Goal: Task Accomplishment & Management: Use online tool/utility

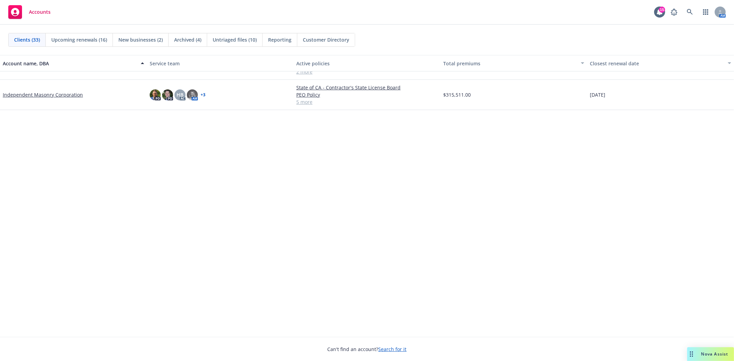
scroll to position [38, 0]
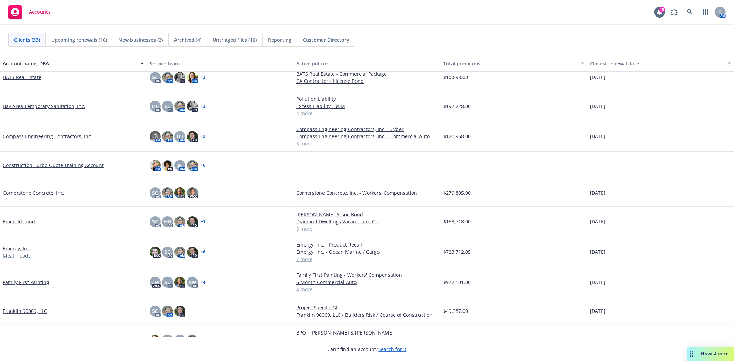
click at [120, 40] on span "New businesses (2)" at bounding box center [140, 39] width 44 height 7
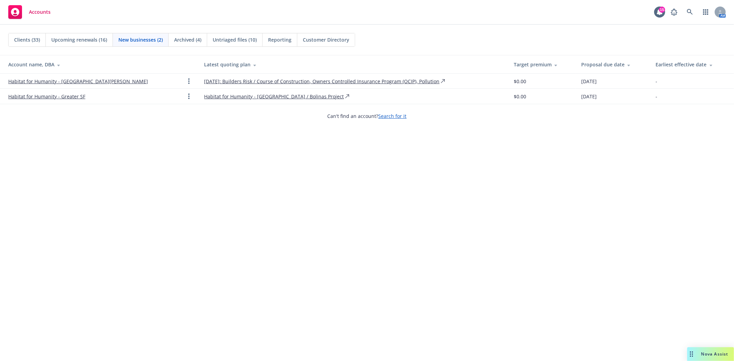
click at [23, 42] on span "Clients (33)" at bounding box center [27, 39] width 26 height 7
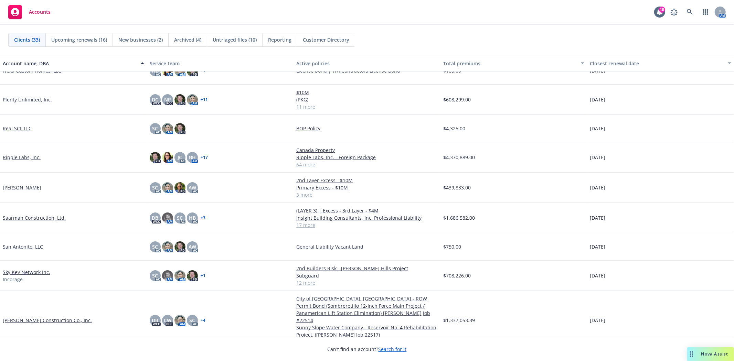
scroll to position [497, 0]
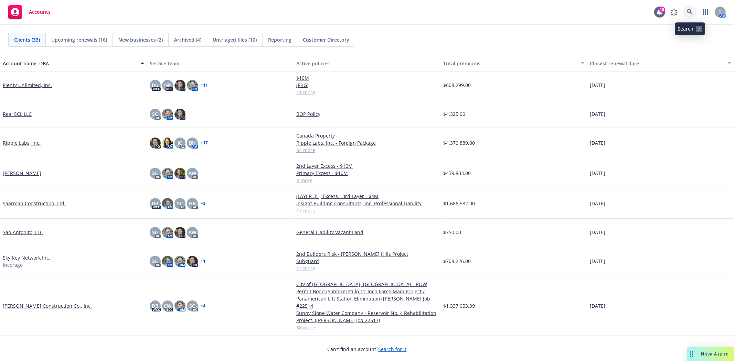
click at [690, 13] on icon at bounding box center [689, 12] width 6 height 6
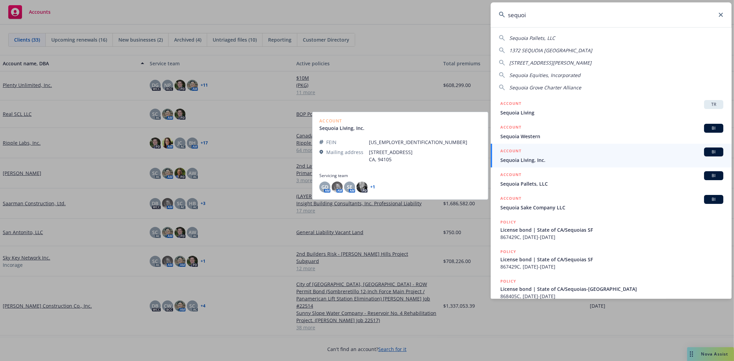
type input "sequoi"
click at [527, 157] on span "Sequoia Living, Inc." at bounding box center [611, 159] width 223 height 7
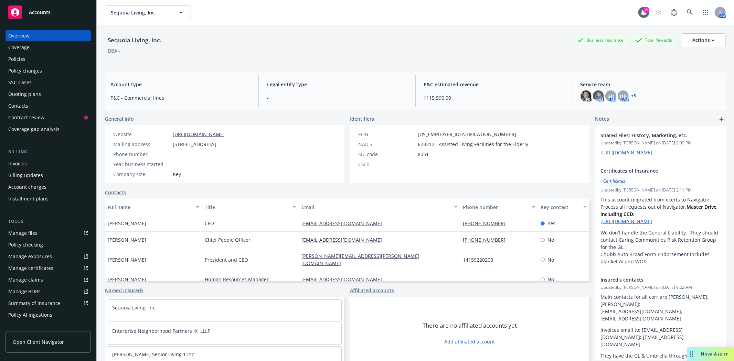
click at [20, 94] on div "Quoting plans" at bounding box center [24, 94] width 33 height 11
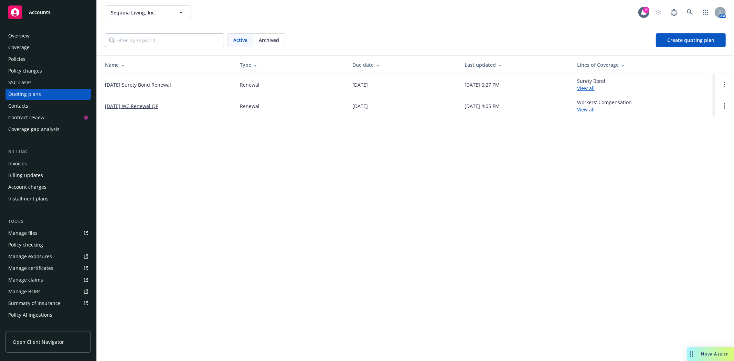
click at [51, 13] on div "Accounts" at bounding box center [48, 13] width 80 height 14
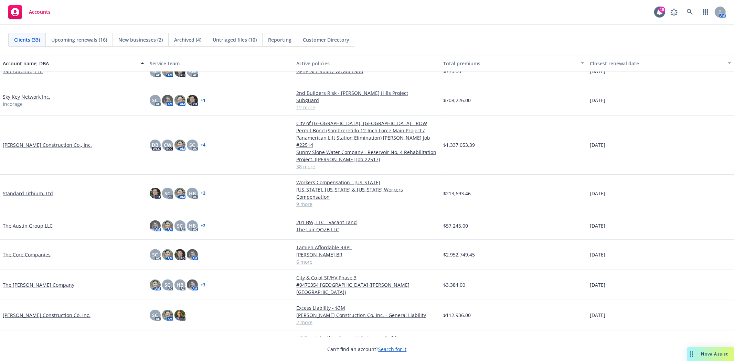
scroll to position [683, 0]
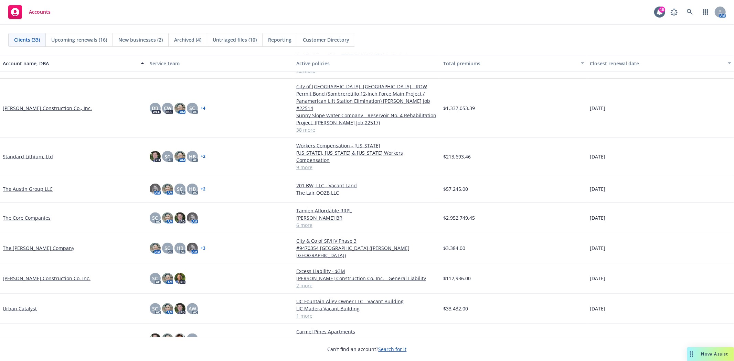
click at [56, 275] on link "[PERSON_NAME] Construction Co. Inc." at bounding box center [47, 278] width 88 height 7
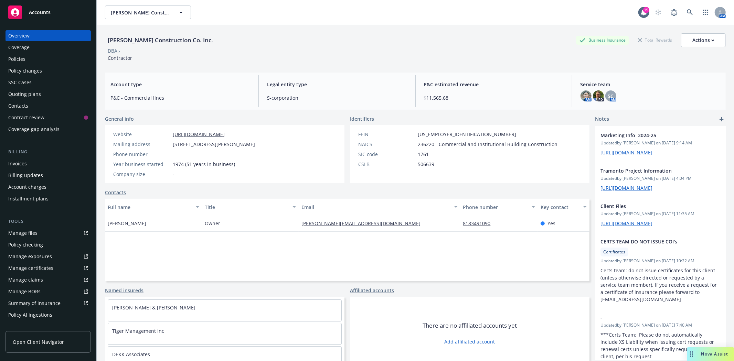
click at [30, 96] on div "Quoting plans" at bounding box center [24, 94] width 33 height 11
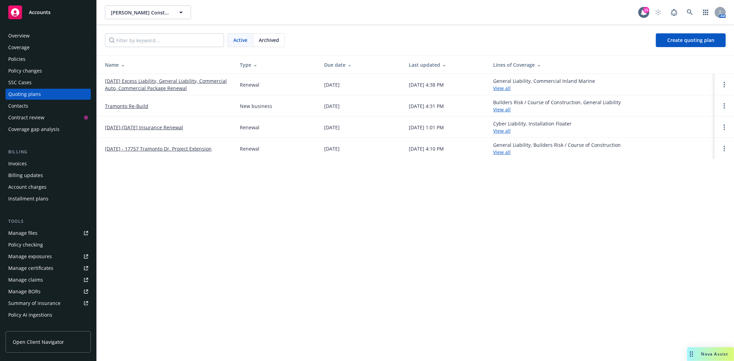
click at [172, 79] on link "[DATE] Excess Liability, General Liability, Commercial Auto, Commercial Package…" at bounding box center [167, 84] width 124 height 14
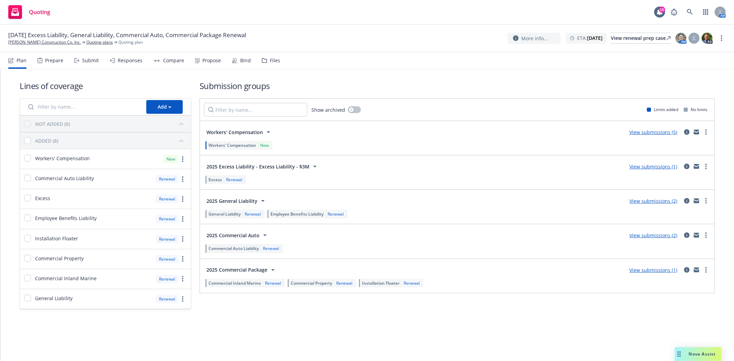
click at [265, 62] on div "Files" at bounding box center [271, 60] width 18 height 17
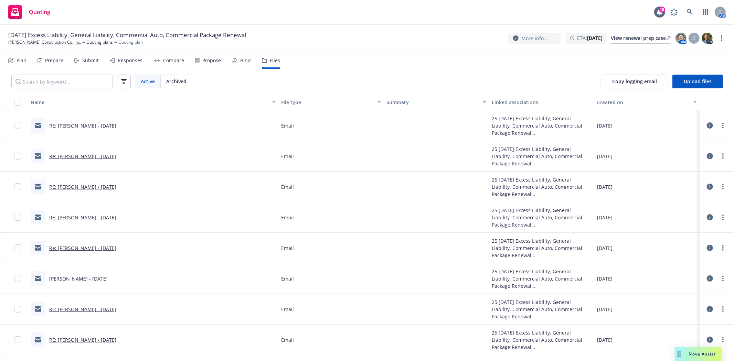
click at [81, 63] on div "Submit" at bounding box center [86, 60] width 24 height 17
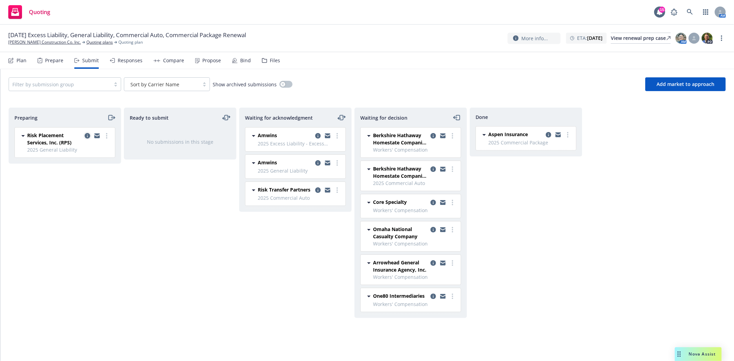
click at [85, 135] on icon "copy logging email" at bounding box center [88, 136] width 6 height 6
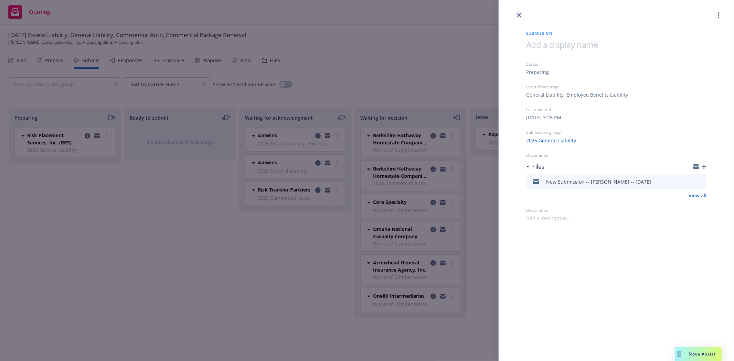
click at [518, 14] on icon "close" at bounding box center [519, 15] width 4 height 4
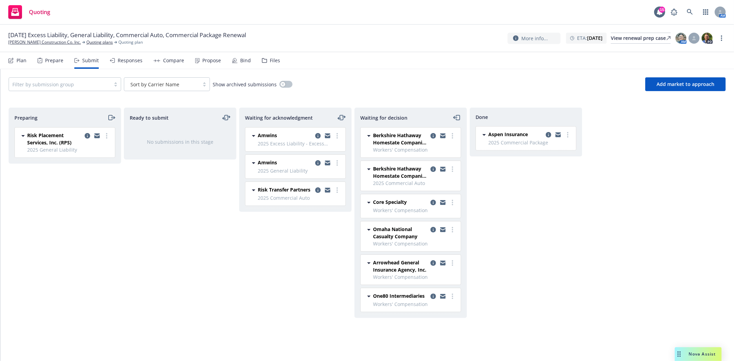
click at [111, 117] on icon "moveRight" at bounding box center [111, 117] width 8 height 8
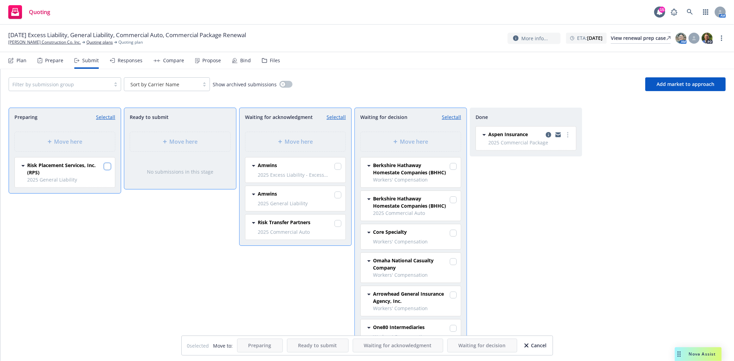
click at [104, 165] on input "checkbox" at bounding box center [107, 166] width 7 height 7
checkbox input "true"
click at [331, 134] on div "Move here" at bounding box center [295, 141] width 100 height 19
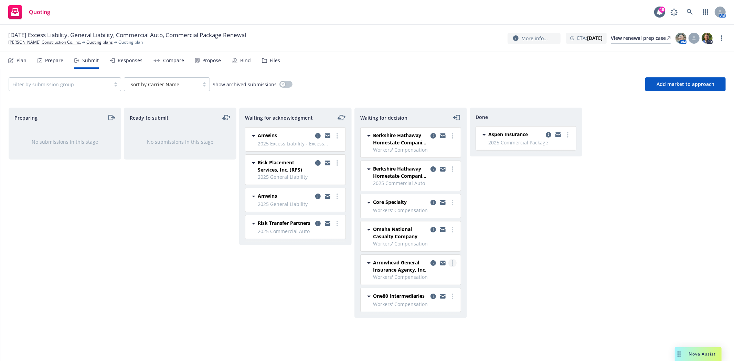
click at [452, 267] on link "more" at bounding box center [452, 263] width 8 height 8
click at [438, 316] on span "Add declined decision" at bounding box center [421, 319] width 68 height 7
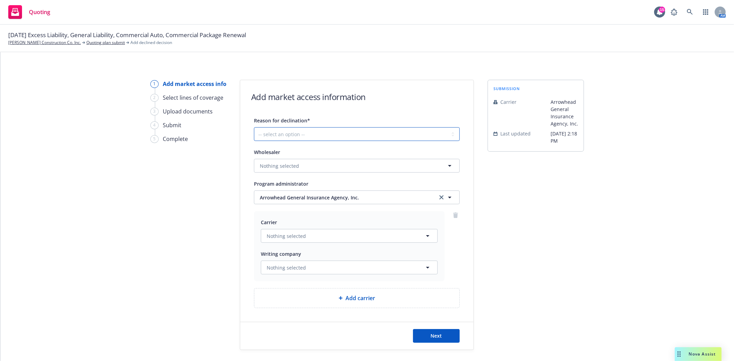
click at [355, 135] on select "-- select an option -- Cannot compete with other markets Carrier non-renewed Ca…" at bounding box center [357, 134] width 206 height 14
click at [533, 317] on div "submission Carrier Arrowhead General Insurance Agency, Inc. Last updated 9/16, …" at bounding box center [535, 215] width 96 height 270
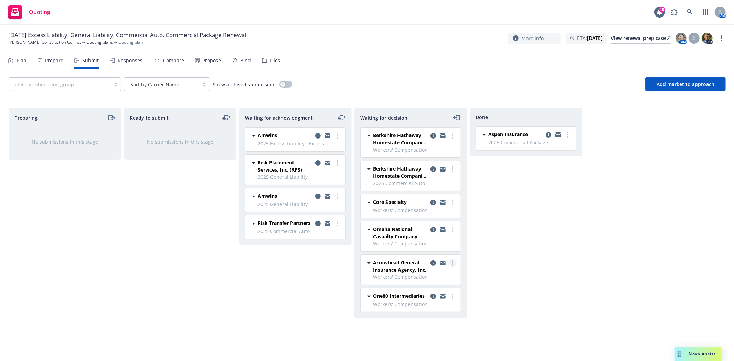
click at [453, 262] on link "more" at bounding box center [452, 263] width 8 height 8
click at [424, 332] on span "Add blocked decision" at bounding box center [420, 332] width 66 height 7
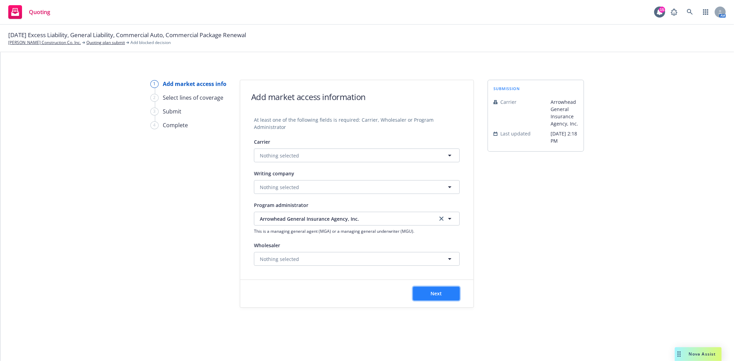
click at [448, 289] on button "Next" at bounding box center [436, 294] width 47 height 14
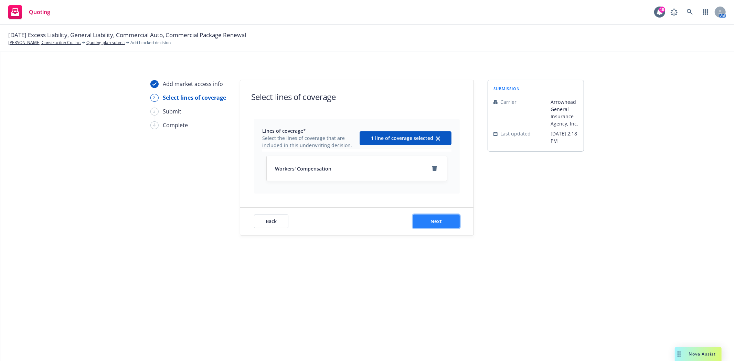
click at [438, 222] on span "Next" at bounding box center [436, 221] width 11 height 7
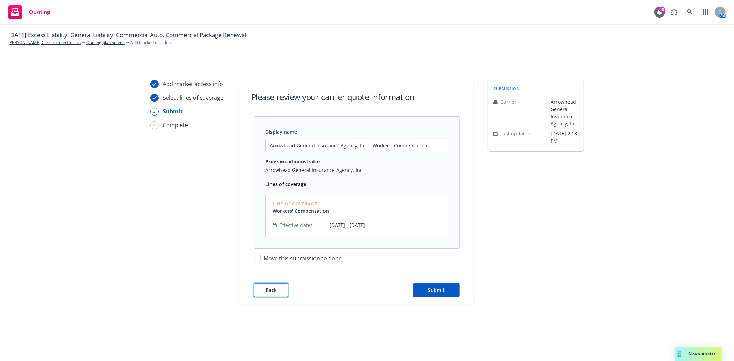
click at [269, 291] on span "Back" at bounding box center [270, 290] width 11 height 7
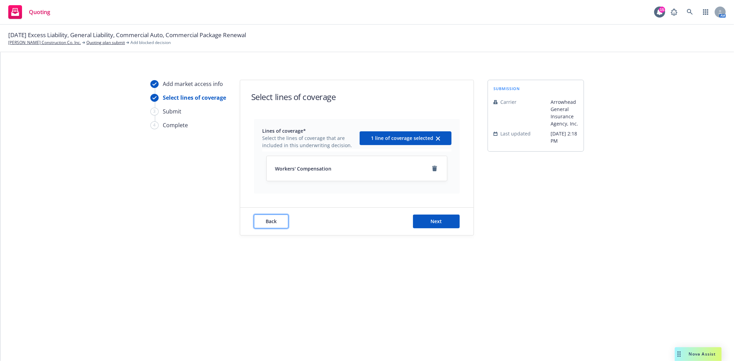
click at [270, 219] on span "Back" at bounding box center [270, 221] width 11 height 7
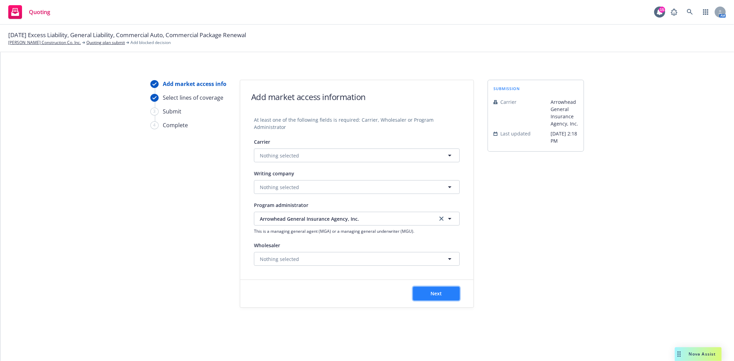
click at [428, 295] on button "Next" at bounding box center [436, 294] width 47 height 14
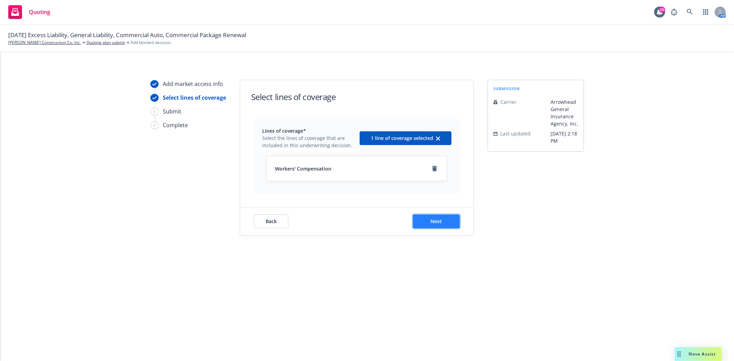
click at [440, 222] on span "Next" at bounding box center [436, 221] width 11 height 7
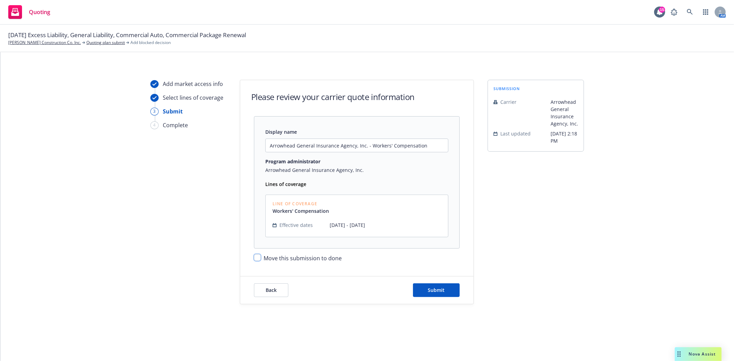
click at [260, 258] on input "Move this submission to done" at bounding box center [257, 257] width 7 height 7
checkbox input "true"
click at [443, 291] on span "Submit" at bounding box center [436, 290] width 17 height 7
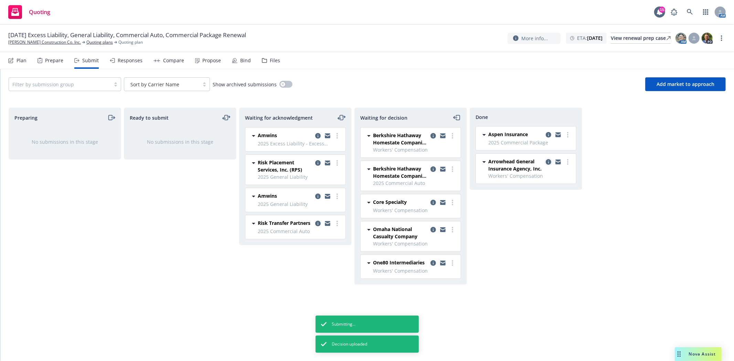
click at [549, 161] on icon "copy logging email" at bounding box center [548, 162] width 6 height 6
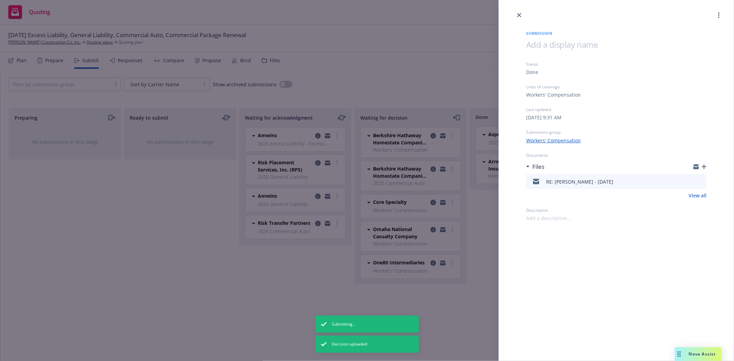
click at [703, 164] on icon "button" at bounding box center [703, 166] width 5 height 5
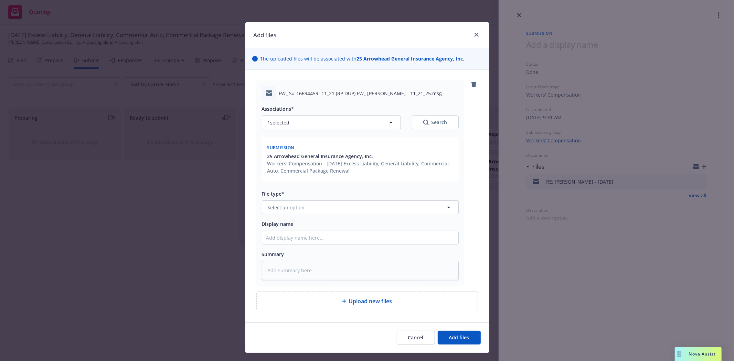
type textarea "x"
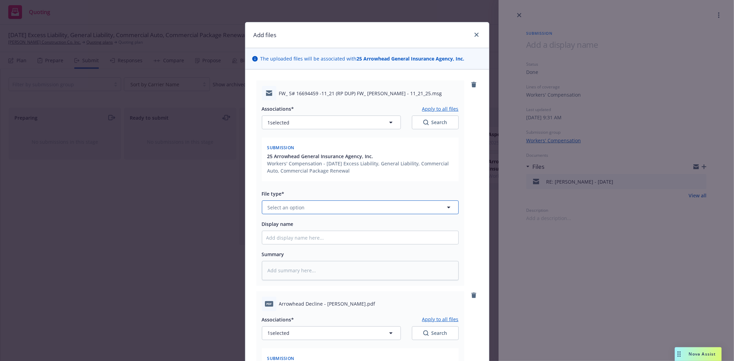
click at [303, 208] on button "Select an option" at bounding box center [360, 207] width 197 height 14
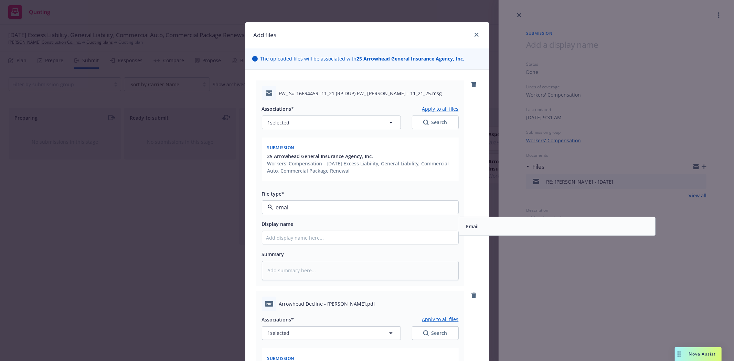
type input "email"
click at [480, 226] on div "Email" at bounding box center [557, 226] width 188 height 10
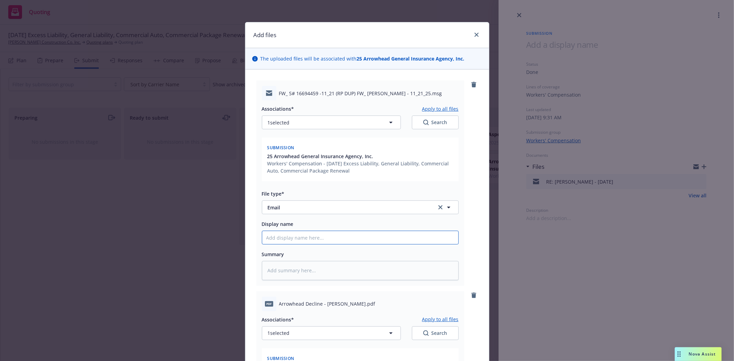
click at [313, 241] on input "Display name" at bounding box center [360, 237] width 196 height 13
type textarea "x"
type input "f"
type textarea "x"
type input "f/"
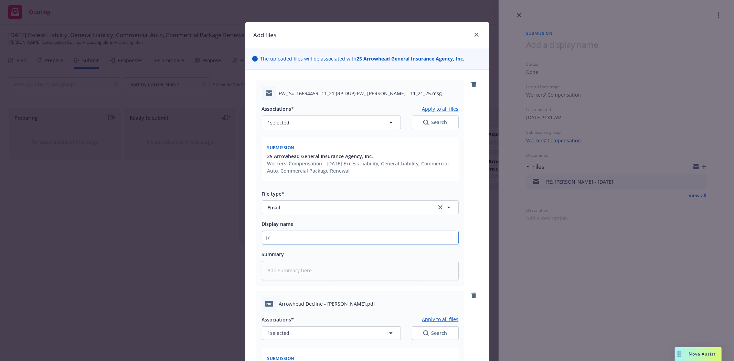
type textarea "x"
type input "f/D"
type textarea "x"
type input "f/Da"
type textarea "x"
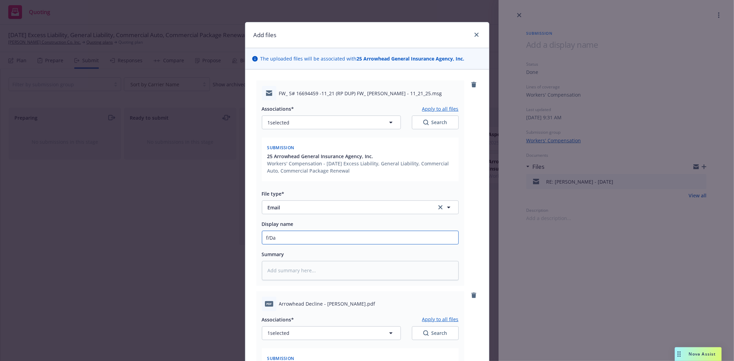
type input "f/Dav"
type textarea "x"
type input "f/Davi"
type textarea "x"
type input "f/David"
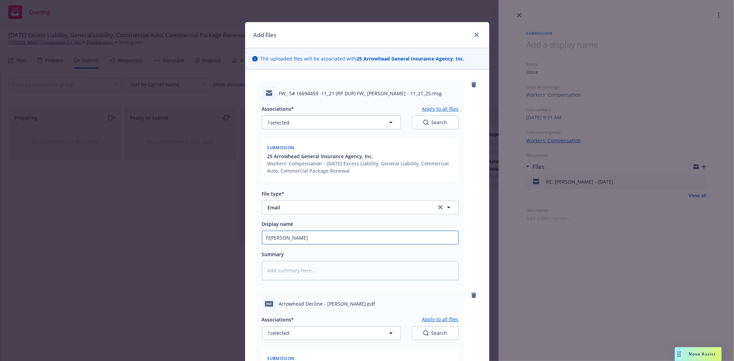
type textarea "x"
type input "f/David"
type textarea "x"
type input "f/David @"
type textarea "x"
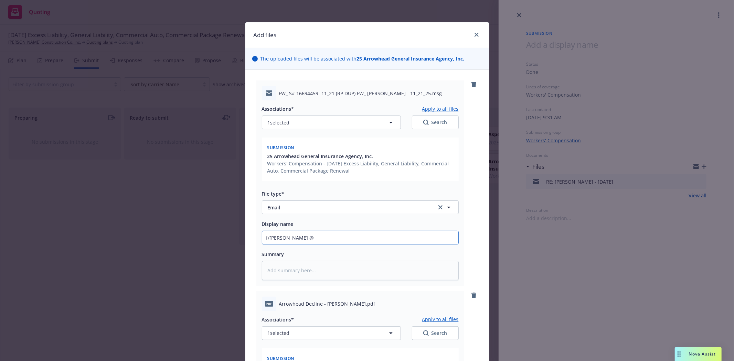
type input "f/David @"
type textarea "x"
type input "f/David @ A"
type textarea "x"
type input "f/David @ Am"
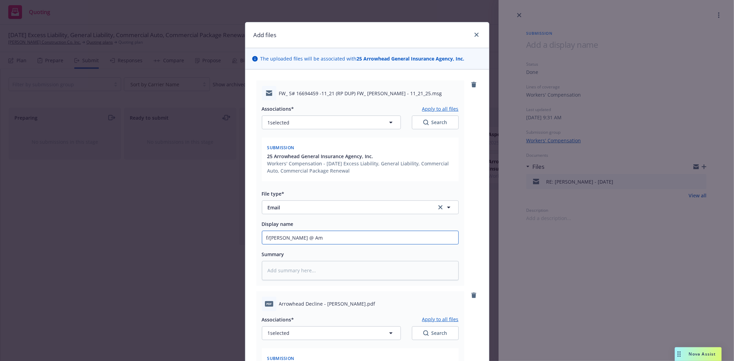
type textarea "x"
type input "f/David @ AmW"
type textarea "x"
type input "f/David @ AmWi"
type textarea "x"
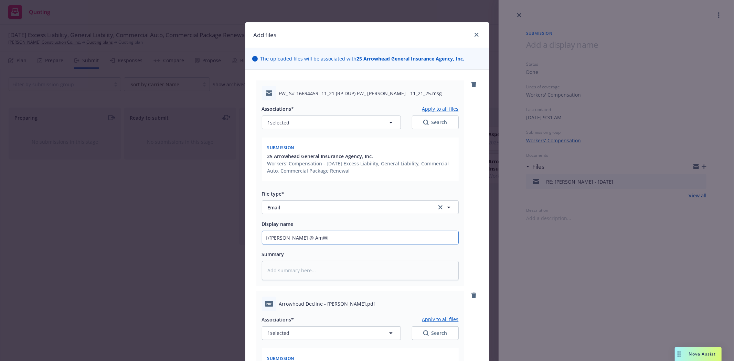
type input "f/David @ AmWin"
type textarea "x"
type input "f/David @ AmWins"
type textarea "x"
type input "f/David @ AmWins"
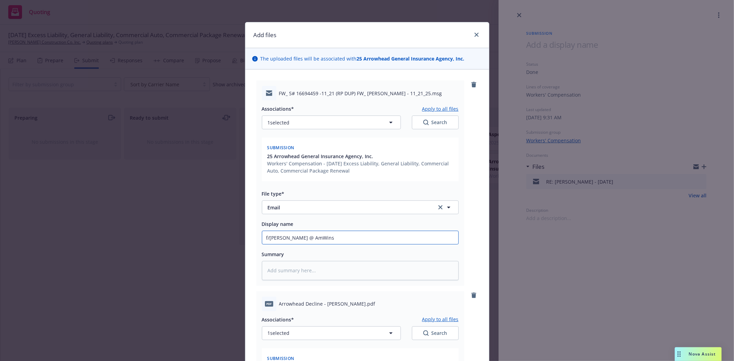
type textarea "x"
type input "f/David @ AmWins -"
type textarea "x"
type input "f/David @ AmWins -"
type textarea "x"
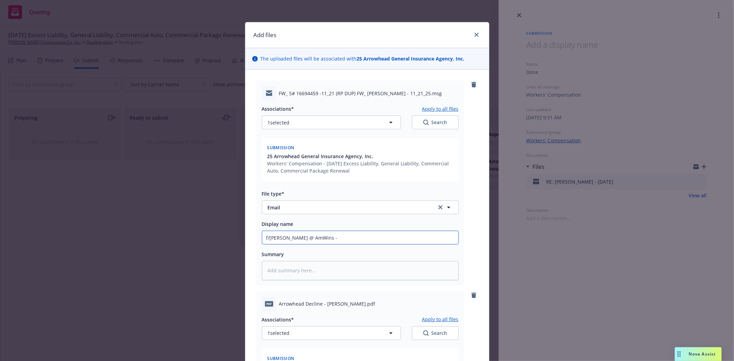
type input "f/David @ AmWins - d"
type textarea "x"
type input "f/David @ AmWins - de"
type textarea "x"
type input "f/David @ AmWins - dec"
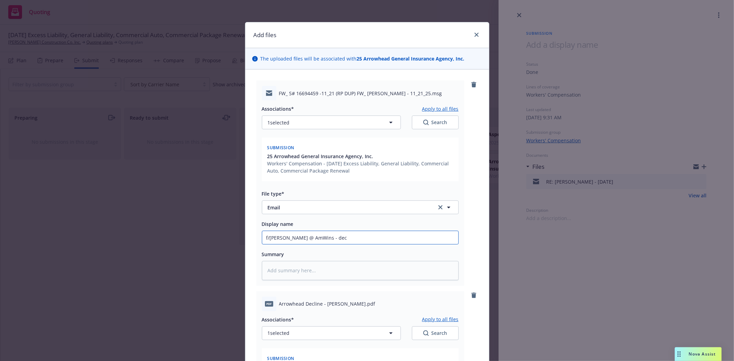
type textarea "x"
type input "f/David @ AmWins - decl"
type textarea "x"
type input "f/David @ AmWins - decli"
type textarea "x"
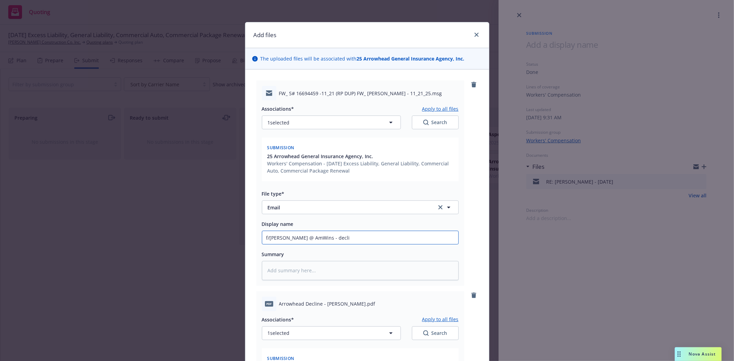
type input "f/David @ AmWins - declin"
type textarea "x"
type input "f/David @ AmWins - declini"
type textarea "x"
type input "f/David @ AmWins - declinin"
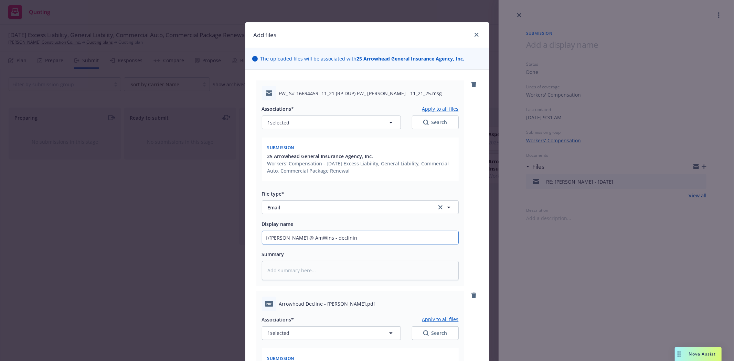
type textarea "x"
type input "f/David @ AmWins - declining"
type textarea "x"
type input "f/David @ AmWins - declining a"
type textarea "x"
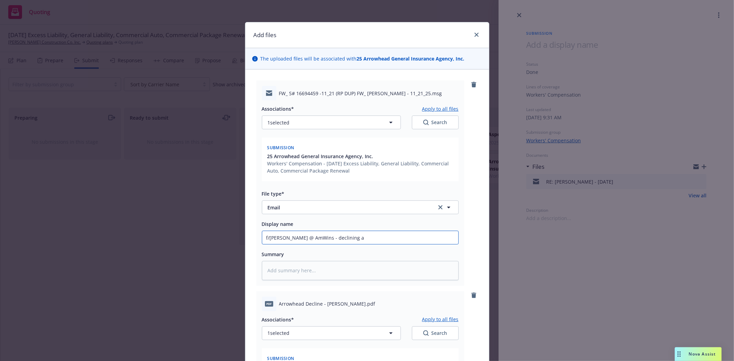
type input "f/David @ AmWins - declining as"
type textarea "x"
type input "f/David @ AmWins - declining as"
type textarea "x"
type input "f/David @ AmWins - declining as p"
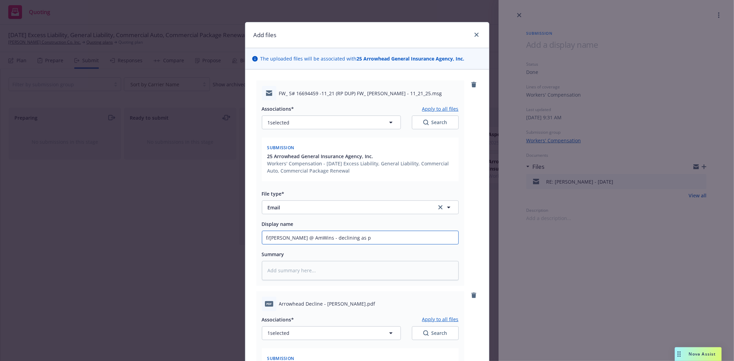
type textarea "x"
type input "f/David @ AmWins - declining as pr"
type textarea "x"
type input "f/David @ AmWins - declining as pre"
type textarea "x"
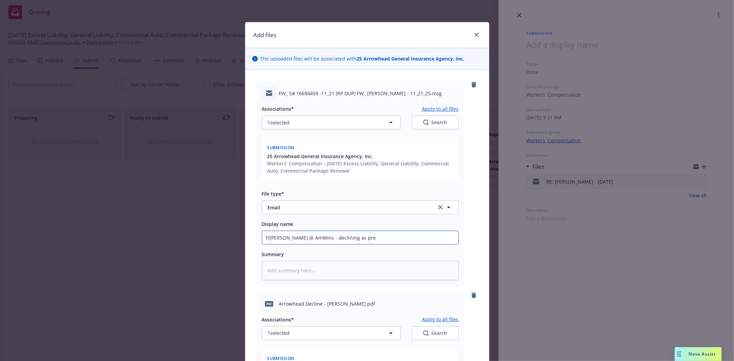
type input "f/David @ AmWins - declining as prev"
type textarea "x"
type input "f/David @ AmWins - declining as previ"
type textarea "x"
type input "f/David @ AmWins - declining as previou"
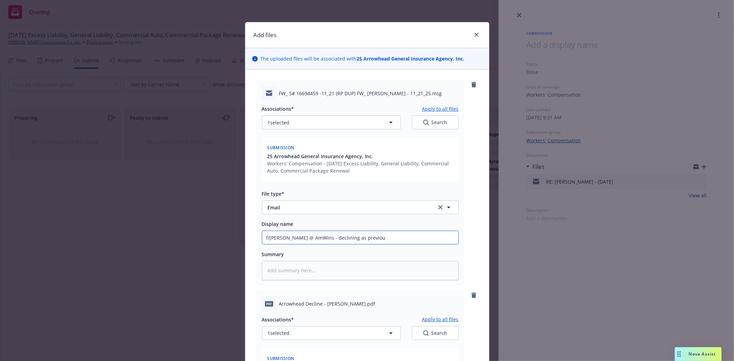
type textarea "x"
type input "f/David @ AmWins - declining as previous"
type textarea "x"
type input "f/David @ AmWins - declining as previous"
type textarea "x"
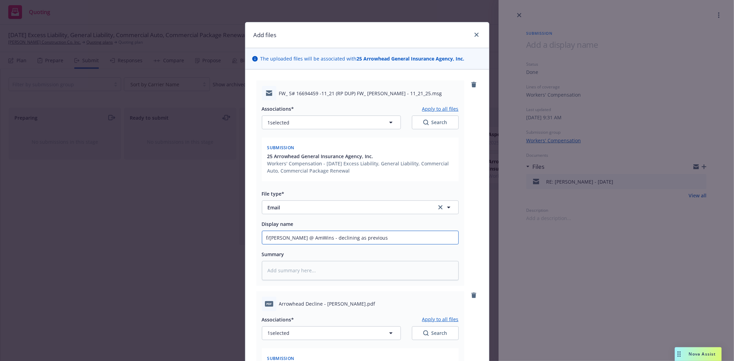
type input "f/David @ AmWins - declining as previous"
type textarea "x"
type input "f/David @ AmWins - declining as previousy"
type textarea "x"
type input "f/David @ AmWins - declining as previous"
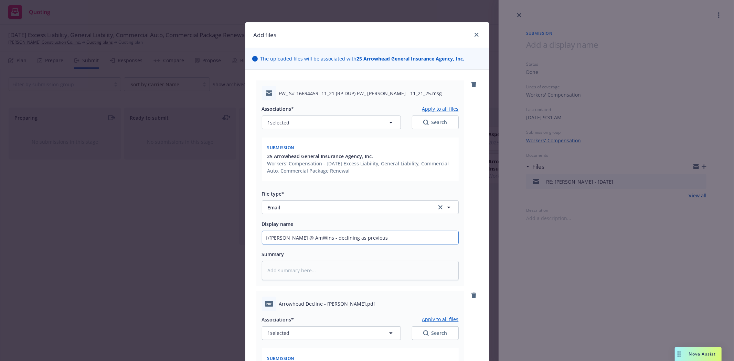
type textarea "x"
type input "f/David @ AmWins - declining as previousl"
type textarea "x"
type input "f/David @ AmWins - declining as previously"
type textarea "x"
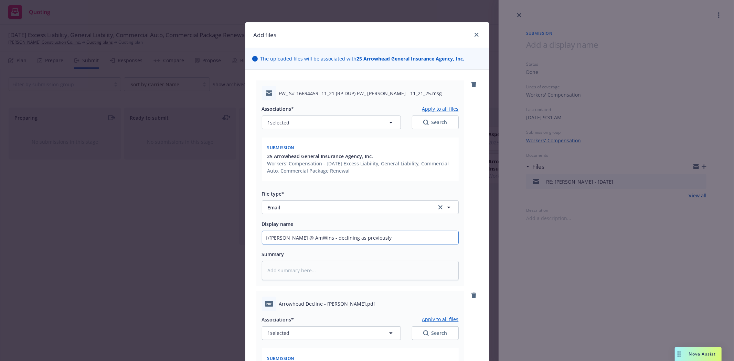
type input "f/David @ AmWins - declining as previously"
type textarea "x"
type input "f/David @ AmWins - declining as previously r"
type textarea "x"
type input "f/David @ AmWins - declining as previously re"
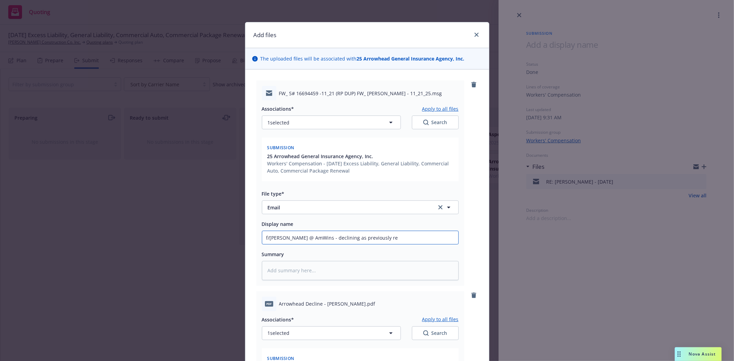
type textarea "x"
type input "f/David @ AmWins - declining as previously rec"
type textarea "x"
type input "f/David @ AmWins - declining as previously rec'"
type textarea "x"
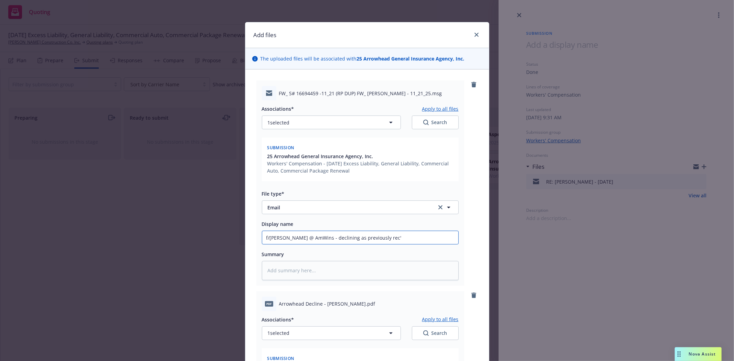
type input "f/David @ AmWins - declining as previously rec'd"
type textarea "x"
type input "f/David @ AmWins - declining as previously rec'd"
type textarea "x"
type input "f/David @ AmWins - declining as previously rec'd s"
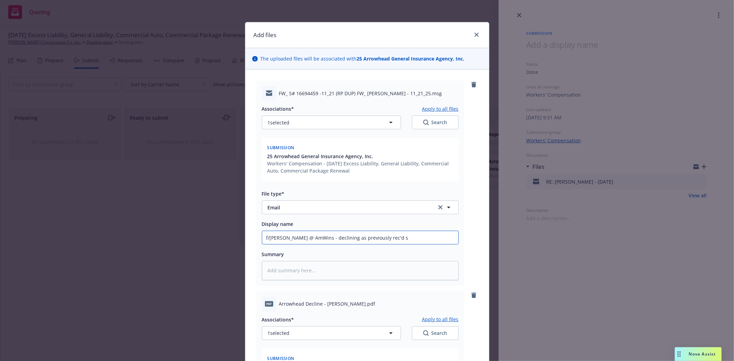
type textarea "x"
type input "f/David @ AmWins - declining as previously rec'd su"
type textarea "x"
type input "f/David @ AmWins - declining as previously rec'd sub"
type textarea "x"
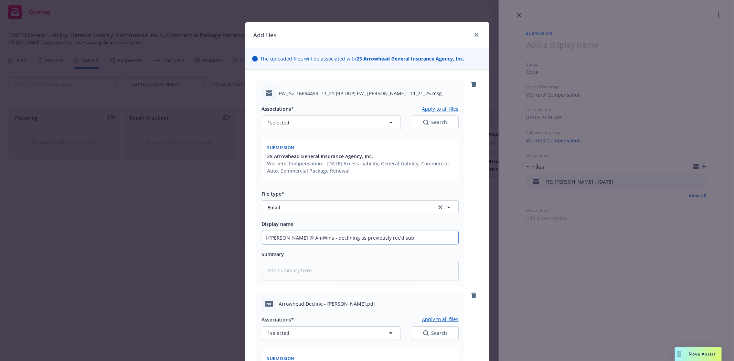
type input "f/David @ AmWins - declining as previously rec'd subm"
type textarea "x"
type input "f/David @ AmWins - declining as previously rec'd submi"
type textarea "x"
type input "f/David @ AmWins - declining as previously rec'd submis"
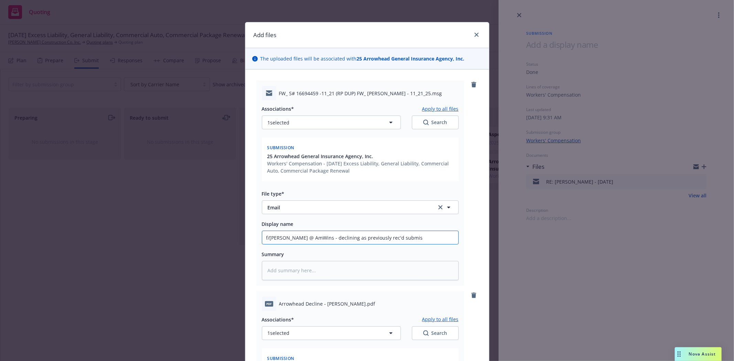
type textarea "x"
type input "f/David @ AmWins - declining as previously rec'd submiss"
type textarea "x"
type input "f/David @ AmWins - declining as previously rec'd submissi"
type textarea "x"
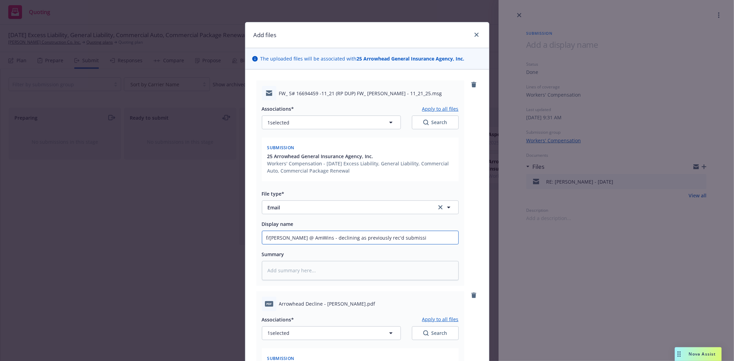
type input "f/David @ AmWins - declining as previously rec'd submissio"
type textarea "x"
type input "f/David @ AmWins - declining as previously rec'd submission"
type textarea "x"
type input "f/David @ AmWins - declining as previously rec'd submission"
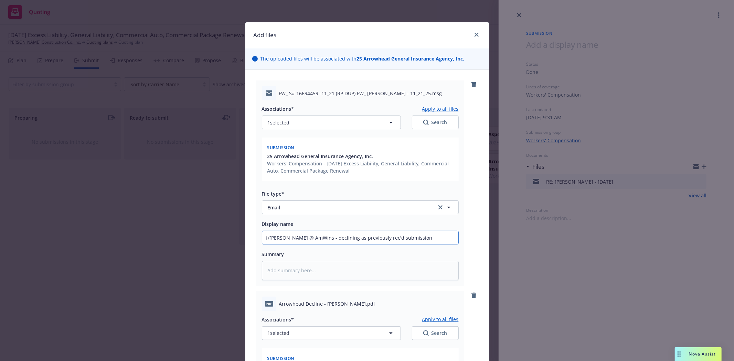
type textarea "x"
type input "f/David @ AmWins - declining as previously rec'd submission f"
type textarea "x"
type input "f/David @ AmWins - declining as previously rec'd submission fr"
type textarea "x"
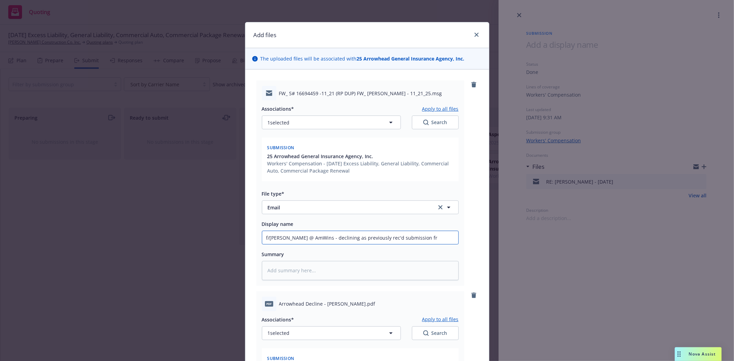
type input "f/David @ AmWins - declining as previously rec'd submission fro"
type textarea "x"
type input "f/David @ AmWins - declining as previously rec'd submission from"
type textarea "x"
type input "f/David @ AmWins - declining as previously rec'd submission from"
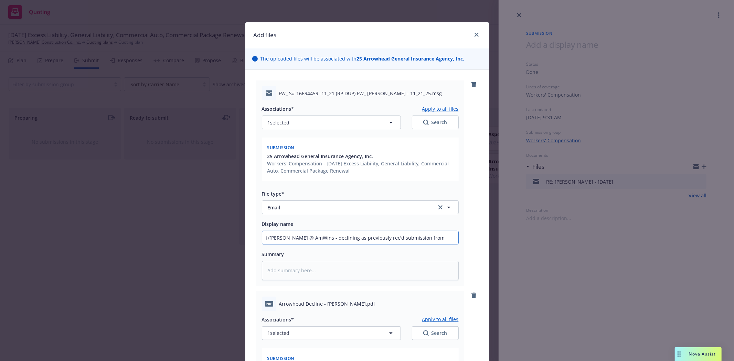
type textarea "x"
type input "f/David @ AmWins - declining as previously rec'd submission from o"
type textarea "x"
type input "f/David @ AmWins - declining as previously rec'd submission from ot"
type textarea "x"
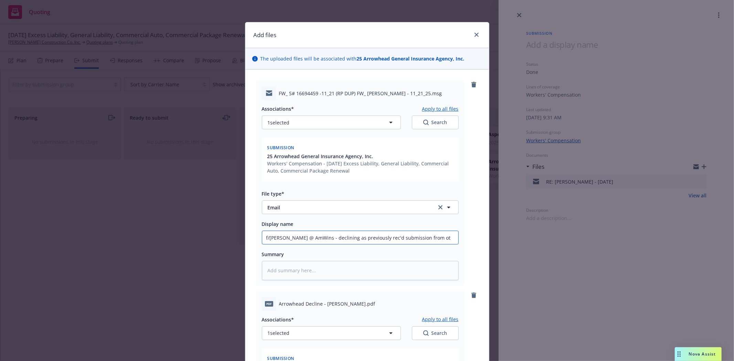
type input "f/David @ AmWins - declining as previously rec'd submission from oth"
type textarea "x"
type input "f/David @ AmWins - declining as previously rec'd submission from othe"
type textarea "x"
type input "f/David @ AmWins - declining as previously rec'd submission from other"
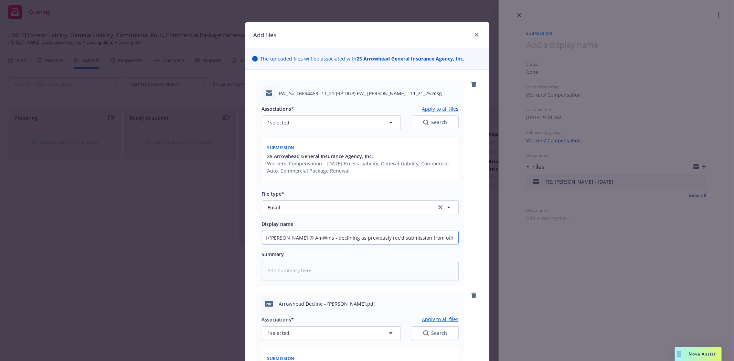
type textarea "x"
type input "f/David @ AmWins - declining as previously rec'd submission from other"
type textarea "x"
type input "f/David @ AmWins - declining as previously rec'd submission from other b"
type textarea "x"
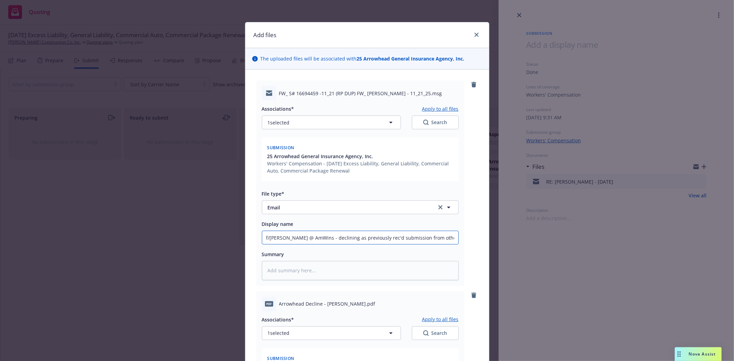
type input "f/David @ AmWins - declining as previously rec'd submission from other br"
type textarea "x"
type input "f/David @ AmWins - declining as previously rec'd submission from other bro"
type textarea "x"
type input "f/David @ AmWins - declining as previously rec'd submission from other brot"
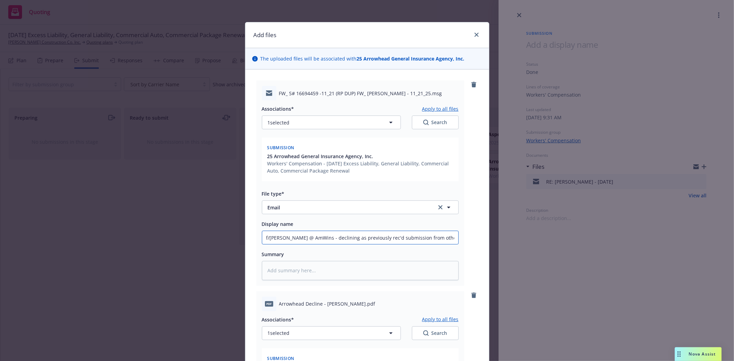
type textarea "x"
type input "f/David @ AmWins - declining as previously rec'd submission from other broth"
type textarea "x"
type input "f/David @ AmWins - declining as previously rec'd submission from other brot"
type textarea "x"
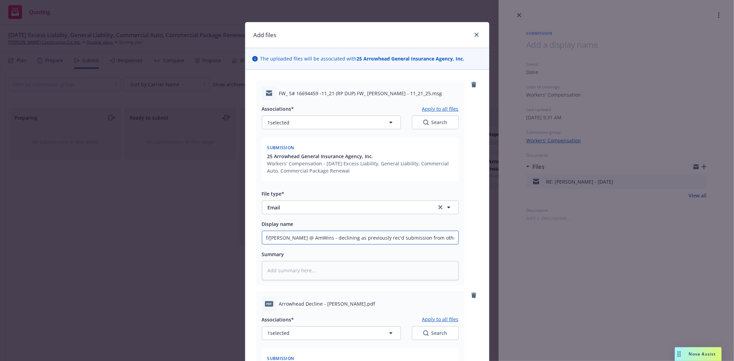
type input "f/David @ AmWins - declining as previously rec'd submission from other bro"
type textarea "x"
type input "f/David @ AmWins - declining as previously rec'd submission from other broh"
type textarea "x"
type input "f/David @ AmWins - declining as previously rec'd submission from other brohe"
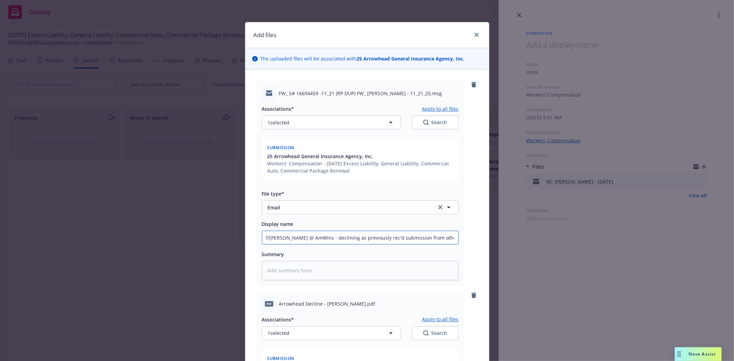
type textarea "x"
type input "f/David @ AmWins - declining as previously rec'd submission from other broher"
type textarea "x"
type input "f/David @ AmWins - declining as previously rec'd submission from other brohe"
type textarea "x"
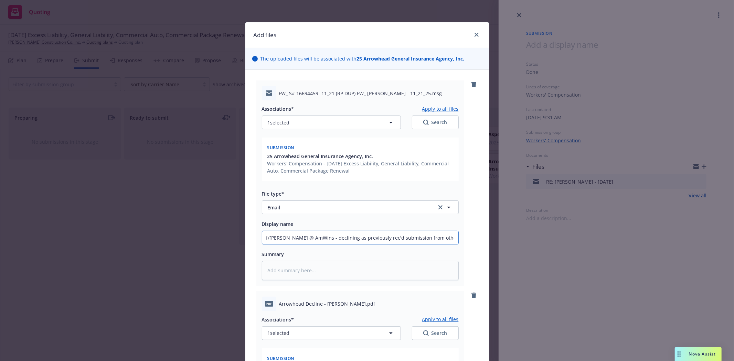
type input "f/David @ AmWins - declining as previously rec'd submission from other broh"
type textarea "x"
type input "f/David @ AmWins - declining as previously rec'd submission from other bro"
type textarea "x"
type input "f/David @ AmWins - declining as previously rec'd submission from other brok"
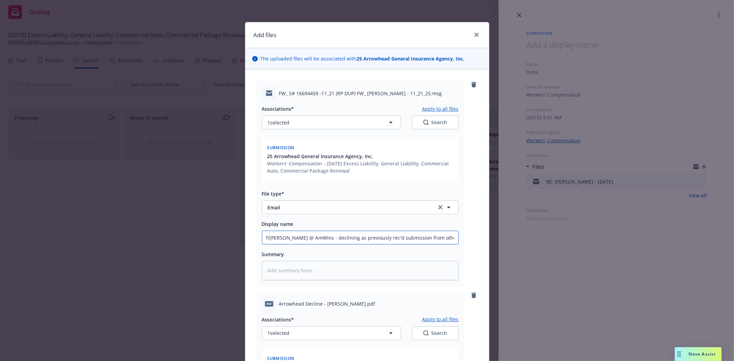
type textarea "x"
type input "f/David @ AmWins - declining as previously rec'd submission from other broke"
type textarea "x"
type input "f/David @ AmWins - declining as previously rec'd submission from other broker"
click at [294, 241] on input "f/David @ AmWins - declining as previously rec'd submission from other broker" at bounding box center [360, 237] width 196 height 13
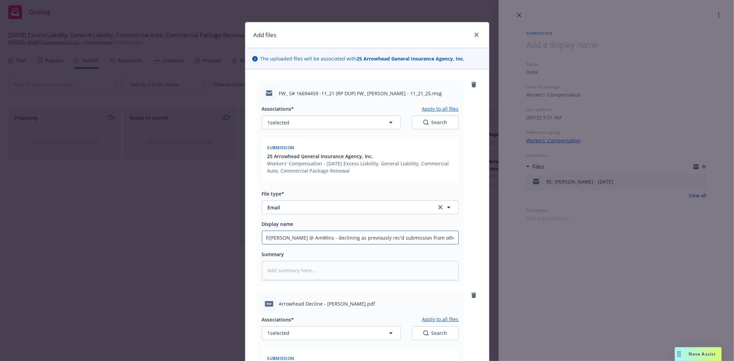
click at [294, 241] on input "f/David @ AmWins - declining as previously rec'd submission from other broker" at bounding box center [360, 237] width 196 height 13
type textarea "x"
type input "f/David @ A- declining as previously rec'd submission from other broker"
type textarea "x"
type input "f/David @ Ar- declining as previously rec'd submission from other broker"
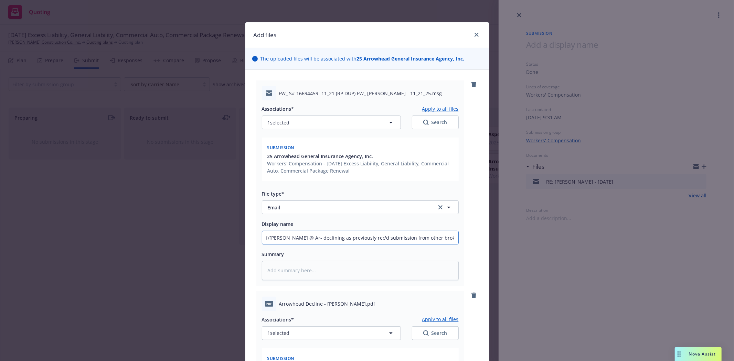
type textarea "x"
type input "f/David @ Arr- declining as previously rec'd submission from other broker"
type textarea "x"
type input "f/David @ Arro- declining as previously rec'd submission from other broker"
type textarea "x"
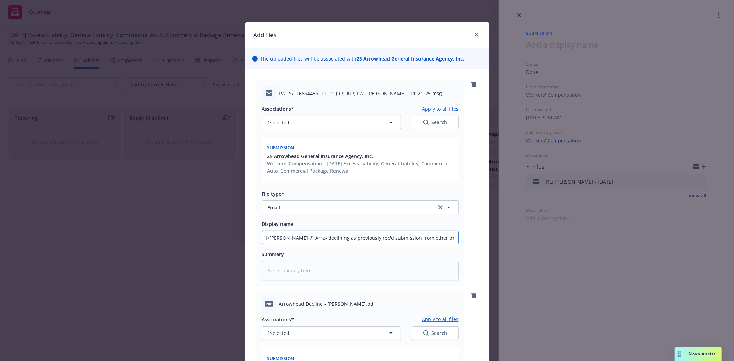
type input "f/David @ Arrow- declining as previously rec'd submission from other broker"
type textarea "x"
type input "f/David @ Arrowh- declining as previously rec'd submission from other broker"
type textarea "x"
type input "f/David @ Arrowhe- declining as previously rec'd submission from other broker"
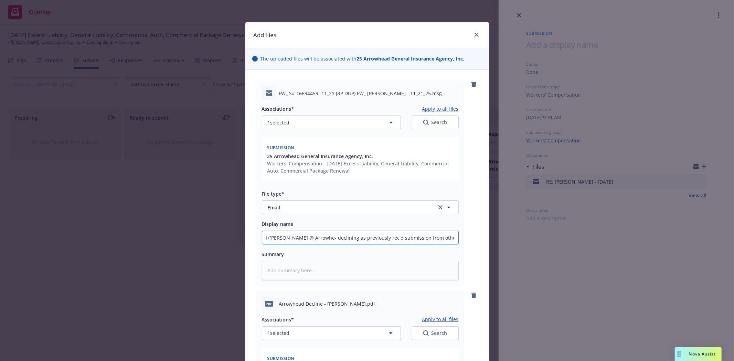
type textarea "x"
type input "f/David @ Arrowhea- declining as previously rec'd submission from other broker"
type textarea "x"
type input "f/David @ Arrowhead- declining as previously rec'd submission from other broker"
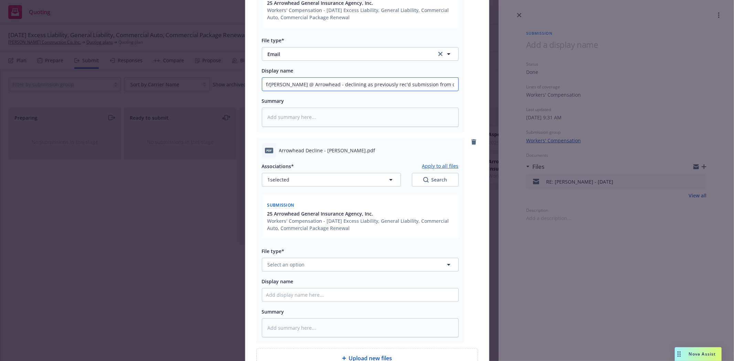
scroll to position [191, 0]
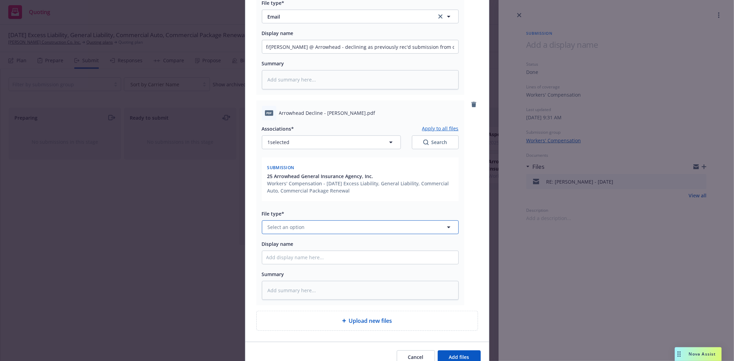
click at [303, 233] on button "Select an option" at bounding box center [360, 227] width 197 height 14
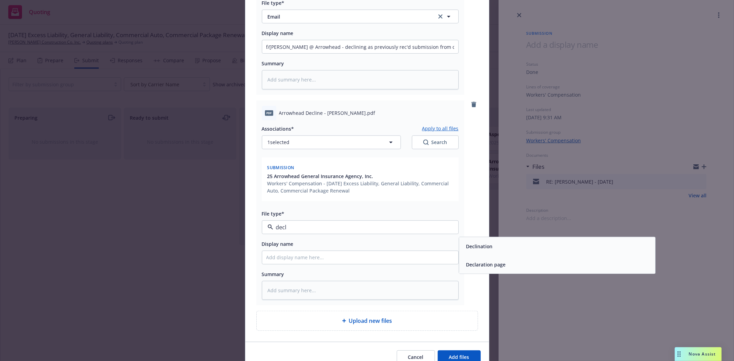
click at [503, 246] on div "Declination" at bounding box center [557, 246] width 188 height 10
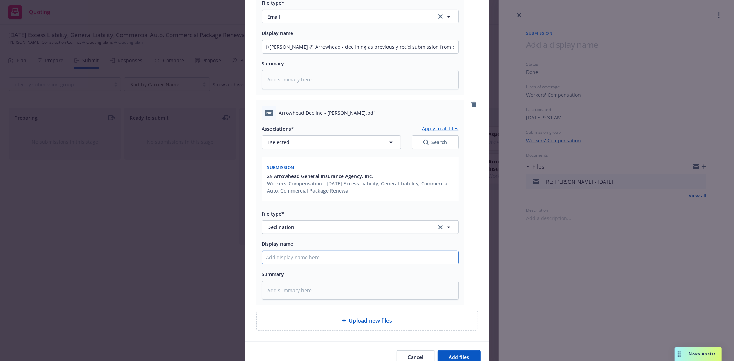
click at [303, 256] on input "Display name" at bounding box center [360, 257] width 196 height 13
drag, startPoint x: 345, startPoint y: 47, endPoint x: 467, endPoint y: 50, distance: 122.1
click at [341, 259] on input "Arrowhead declination letter -" at bounding box center [360, 257] width 196 height 13
paste input "reviously rec'd submission from other broker"
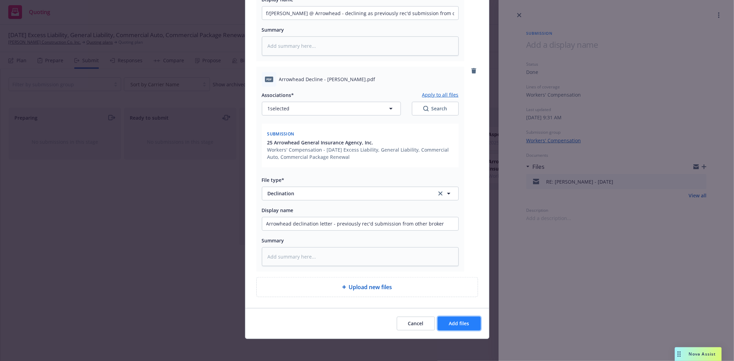
click at [460, 327] on button "Add files" at bounding box center [458, 324] width 43 height 14
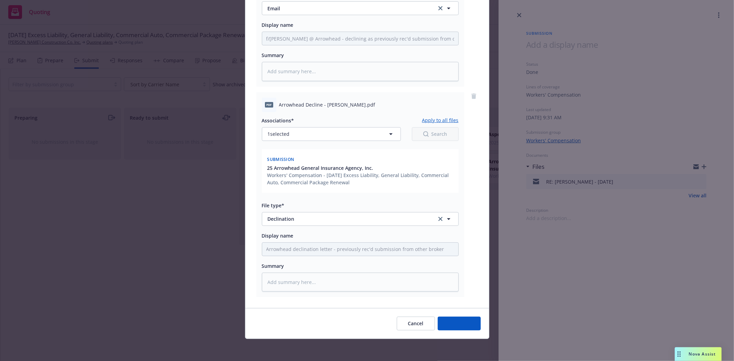
scroll to position [0, 0]
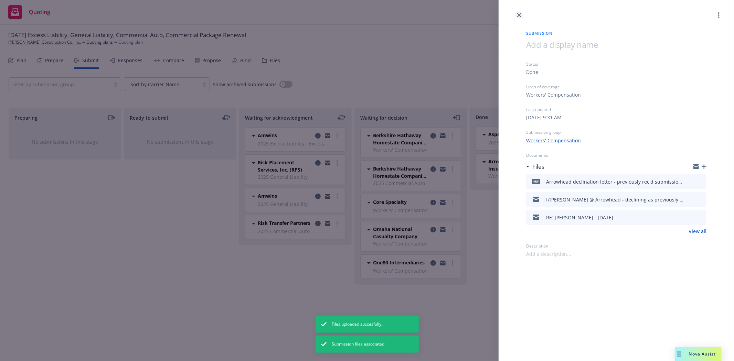
click at [518, 13] on icon "close" at bounding box center [519, 15] width 4 height 4
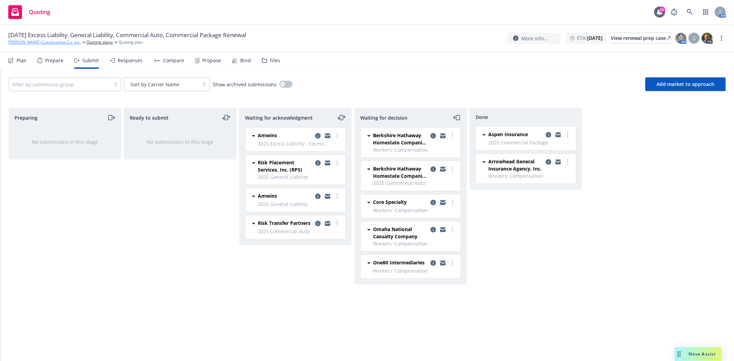
click at [31, 42] on link "[PERSON_NAME] Construction Co. Inc." at bounding box center [44, 42] width 73 height 6
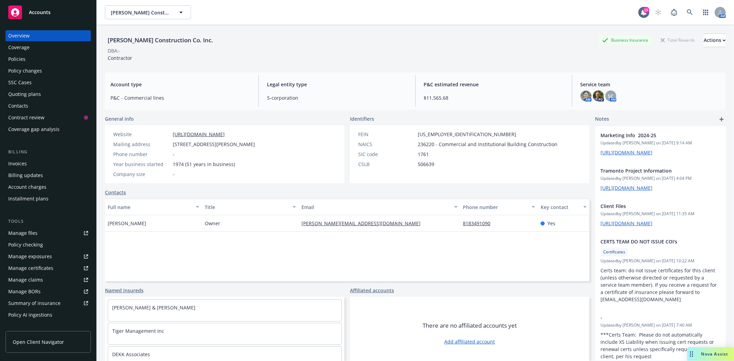
click at [20, 59] on div "Policies" at bounding box center [16, 59] width 17 height 11
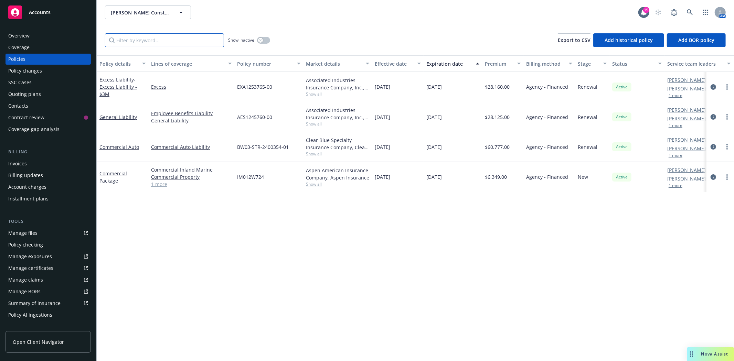
click at [143, 42] on input "Filter by keyword..." at bounding box center [164, 40] width 119 height 14
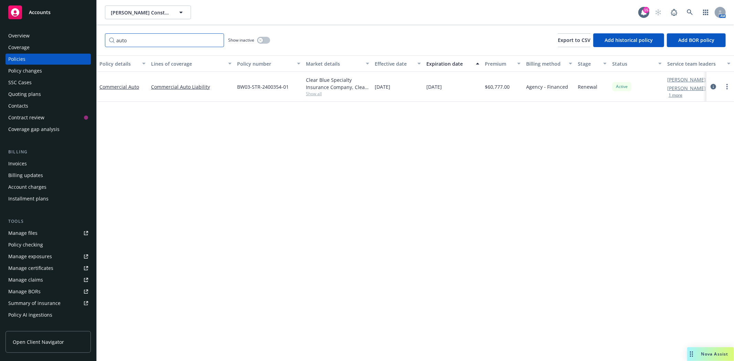
type input "auto"
click at [263, 40] on button "button" at bounding box center [263, 40] width 13 height 7
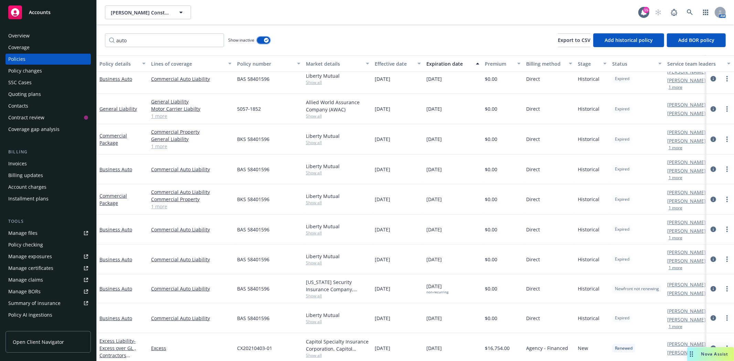
scroll to position [76, 0]
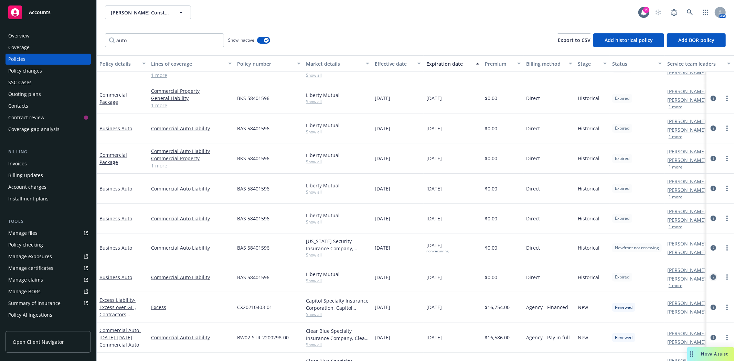
click at [710, 274] on icon "circleInformation" at bounding box center [713, 277] width 6 height 6
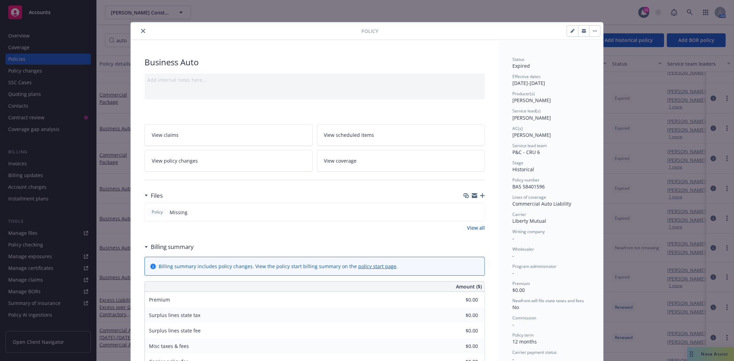
click at [142, 30] on icon "close" at bounding box center [143, 31] width 4 height 4
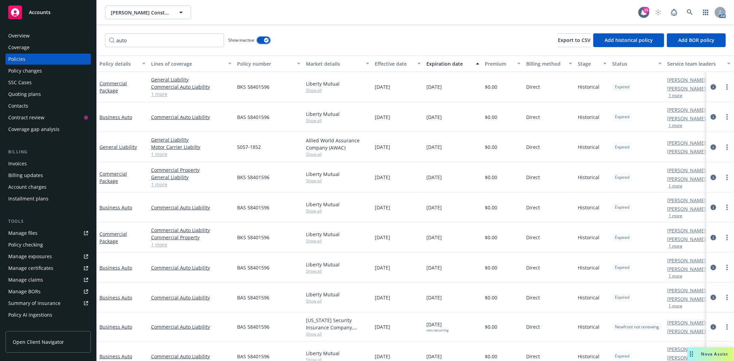
click at [261, 39] on button "button" at bounding box center [263, 40] width 13 height 7
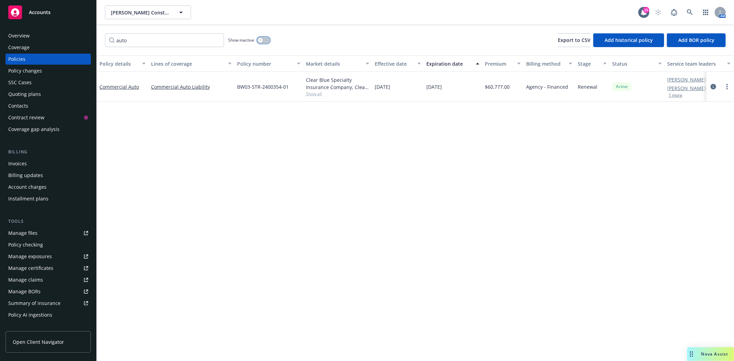
click at [262, 40] on div "button" at bounding box center [260, 40] width 5 height 5
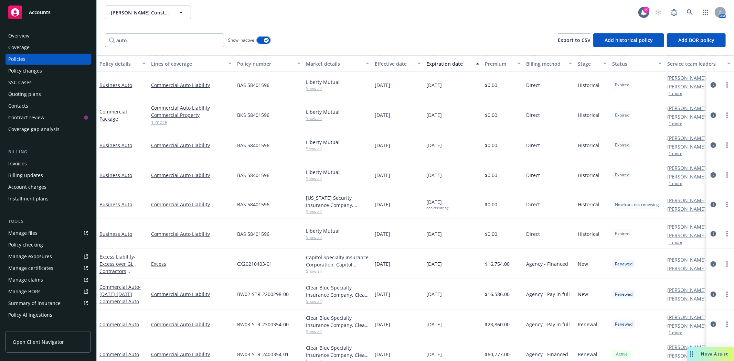
scroll to position [129, 0]
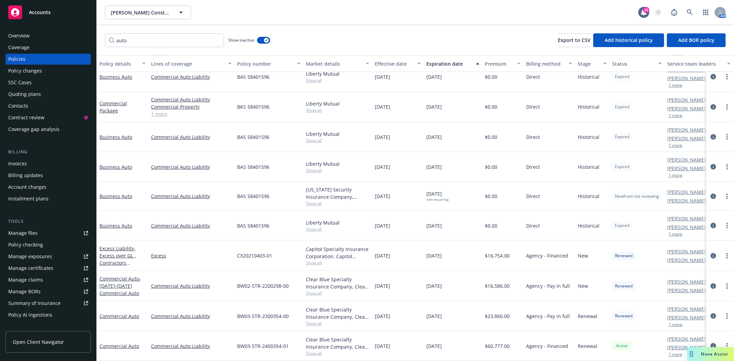
click at [36, 35] on div "Overview" at bounding box center [48, 35] width 80 height 11
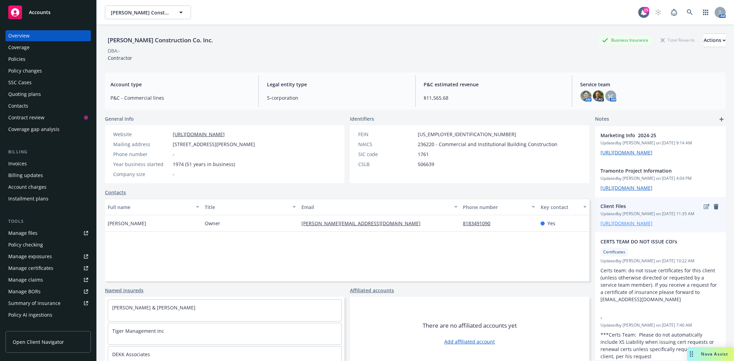
click at [620, 227] on link "[URL][DOMAIN_NAME]" at bounding box center [626, 223] width 52 height 7
click at [16, 60] on div "Policies" at bounding box center [16, 59] width 17 height 11
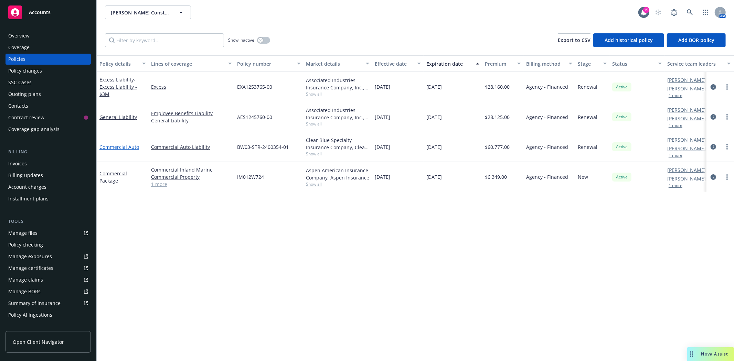
click at [124, 147] on link "Commercial Auto" at bounding box center [119, 147] width 40 height 7
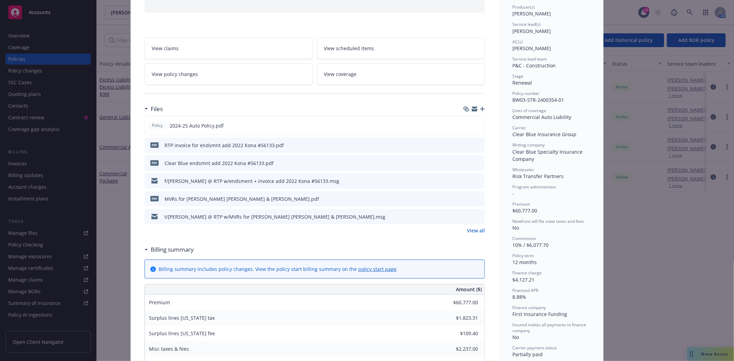
scroll to position [191, 0]
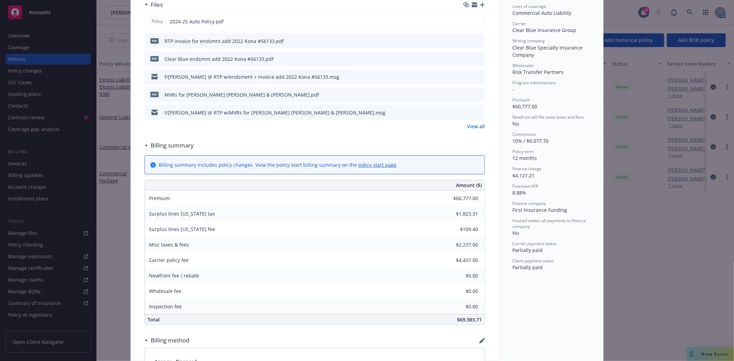
click at [361, 165] on link "policy start page" at bounding box center [377, 165] width 38 height 7
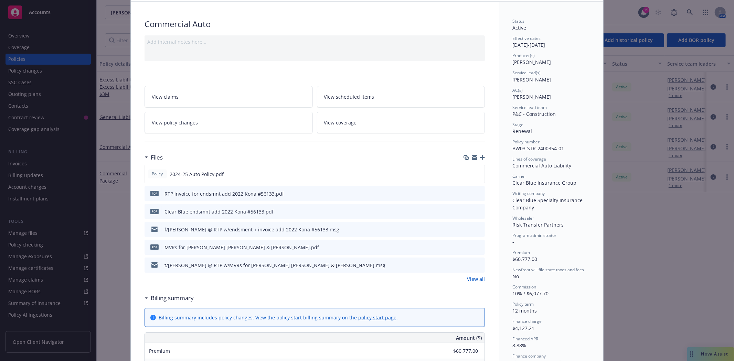
scroll to position [0, 0]
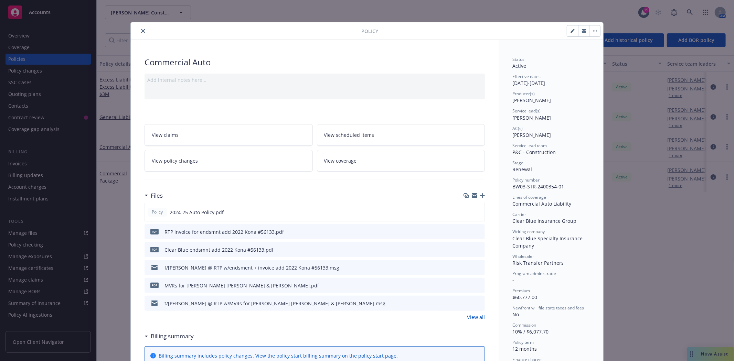
click at [141, 30] on icon "close" at bounding box center [143, 31] width 4 height 4
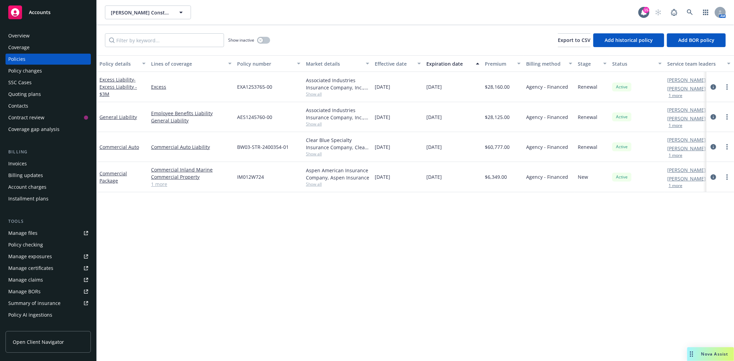
click at [47, 15] on div "Accounts" at bounding box center [48, 13] width 80 height 14
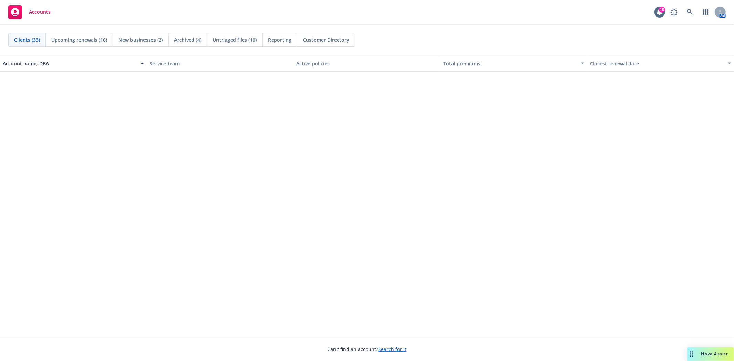
scroll to position [642, 0]
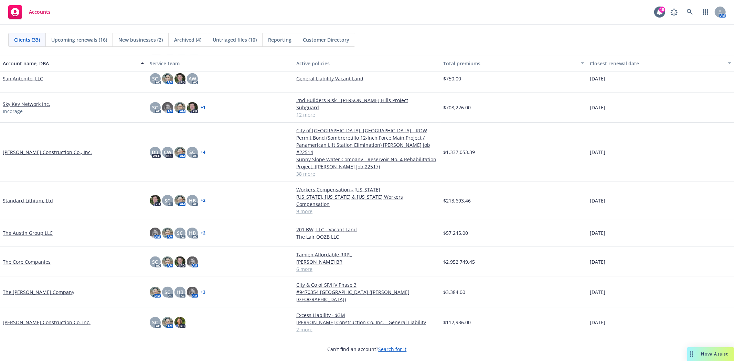
click at [52, 319] on link "[PERSON_NAME] Construction Co. Inc." at bounding box center [47, 322] width 88 height 7
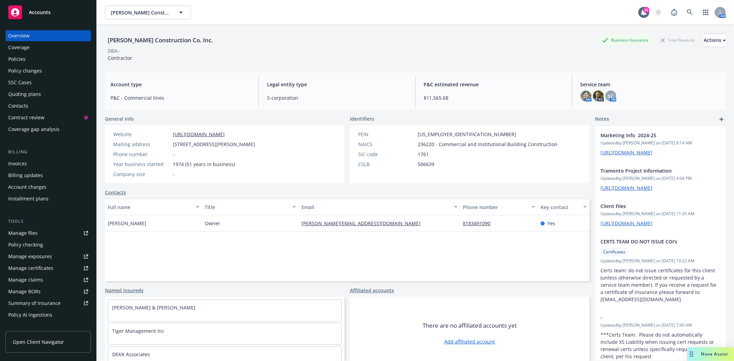
click at [35, 91] on div "Quoting plans" at bounding box center [24, 94] width 33 height 11
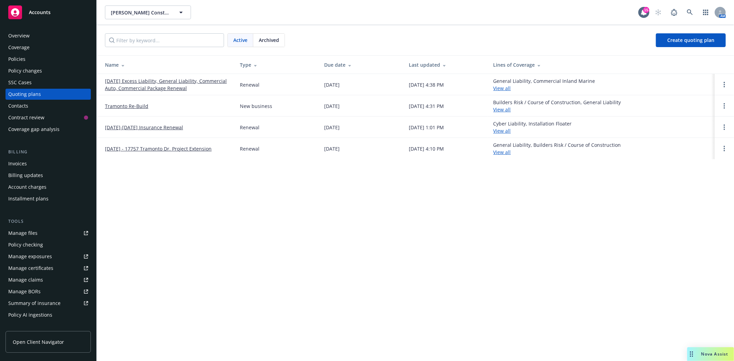
click at [147, 128] on link "[DATE]-[DATE] Insurance Renewal" at bounding box center [144, 127] width 78 height 7
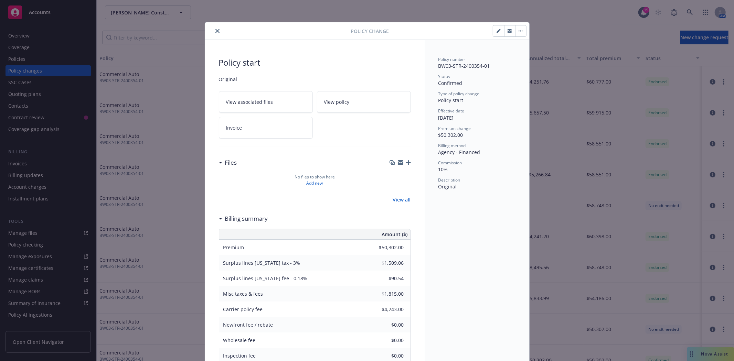
click at [215, 31] on icon "close" at bounding box center [217, 31] width 4 height 4
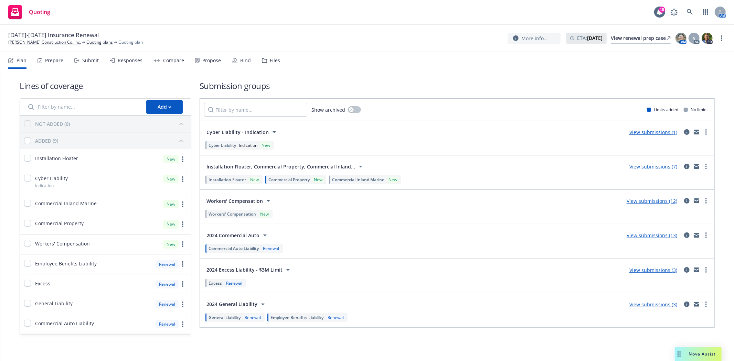
click at [266, 58] on div "Files" at bounding box center [271, 60] width 18 height 17
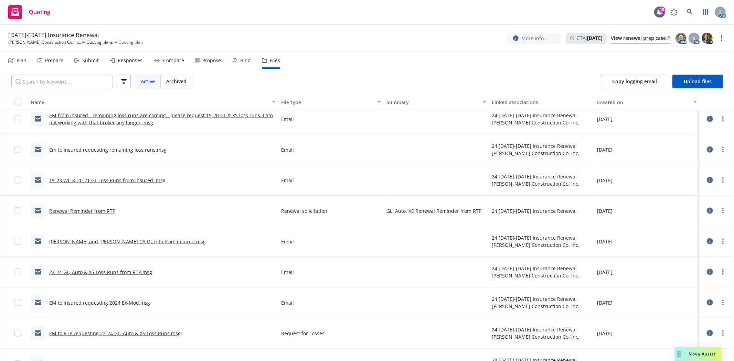
scroll to position [7354, 0]
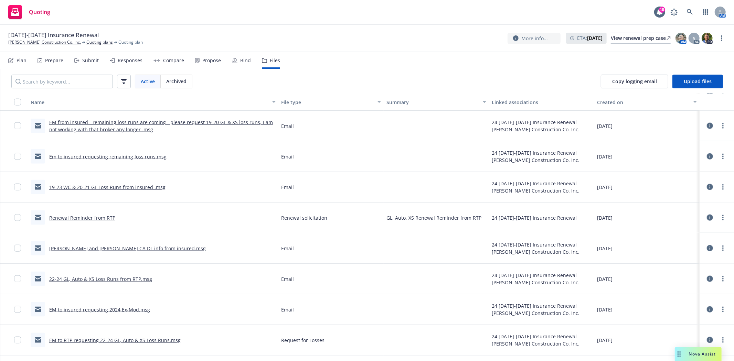
click at [122, 129] on link "EM from insured - remaining loss runs are coming - please request 19-20 GL & XS…" at bounding box center [161, 126] width 224 height 14
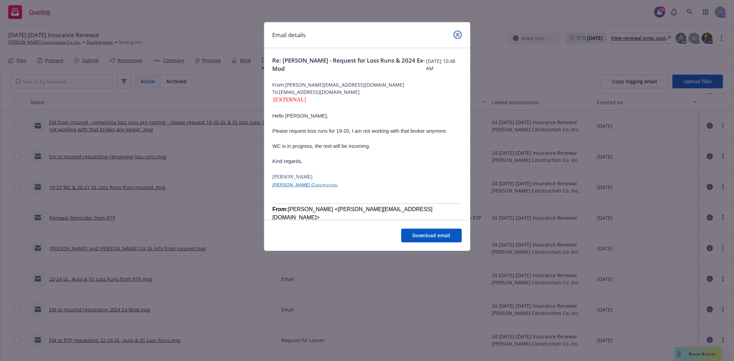
click at [458, 34] on icon "close" at bounding box center [457, 35] width 4 height 4
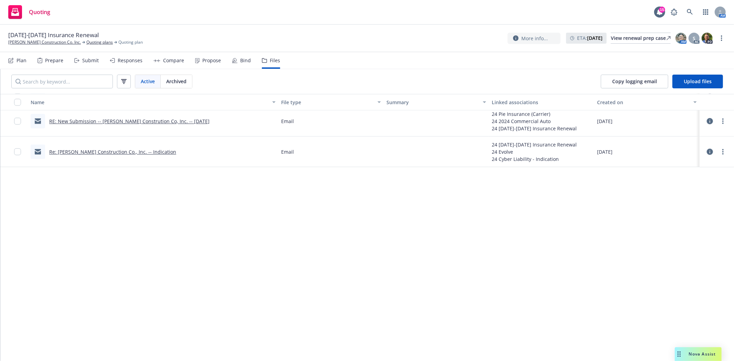
scroll to position [2807, 0]
